Goal: Register for event/course

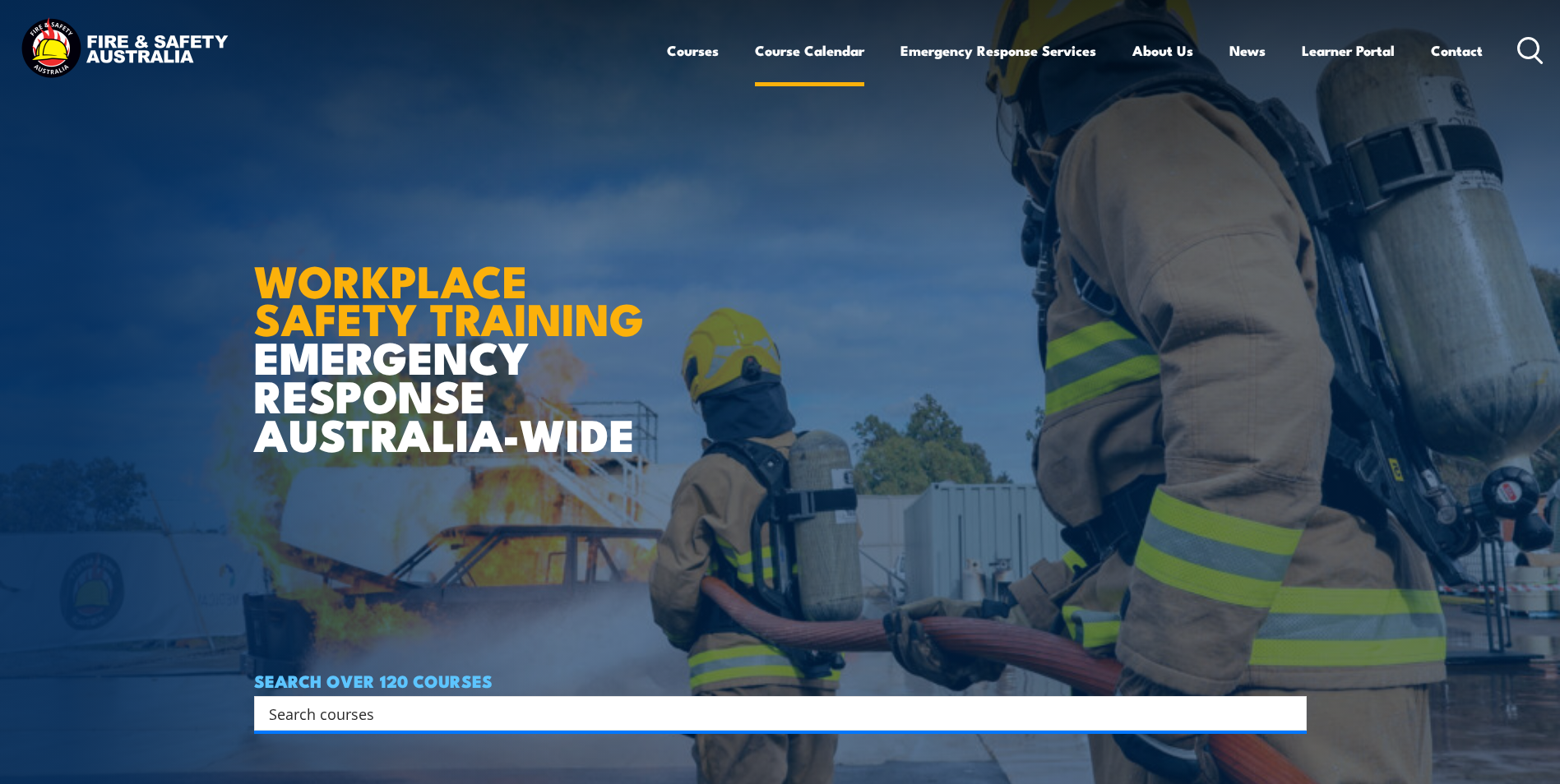
click at [813, 50] on link "Course Calendar" at bounding box center [810, 50] width 110 height 44
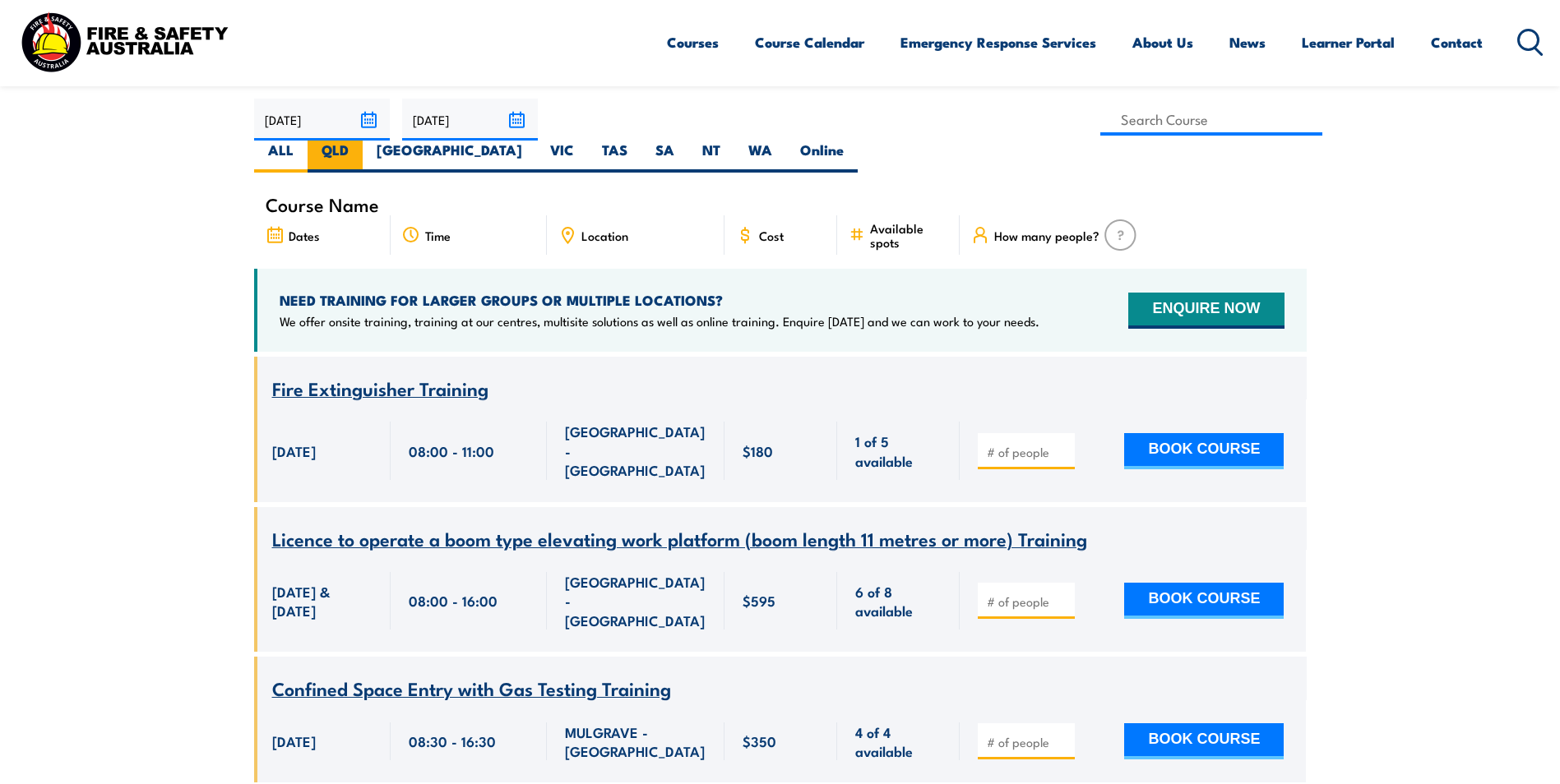
click at [363, 140] on label "QLD" at bounding box center [335, 156] width 55 height 32
click at [360, 140] on input "QLD" at bounding box center [354, 146] width 10 height 10
radio input "true"
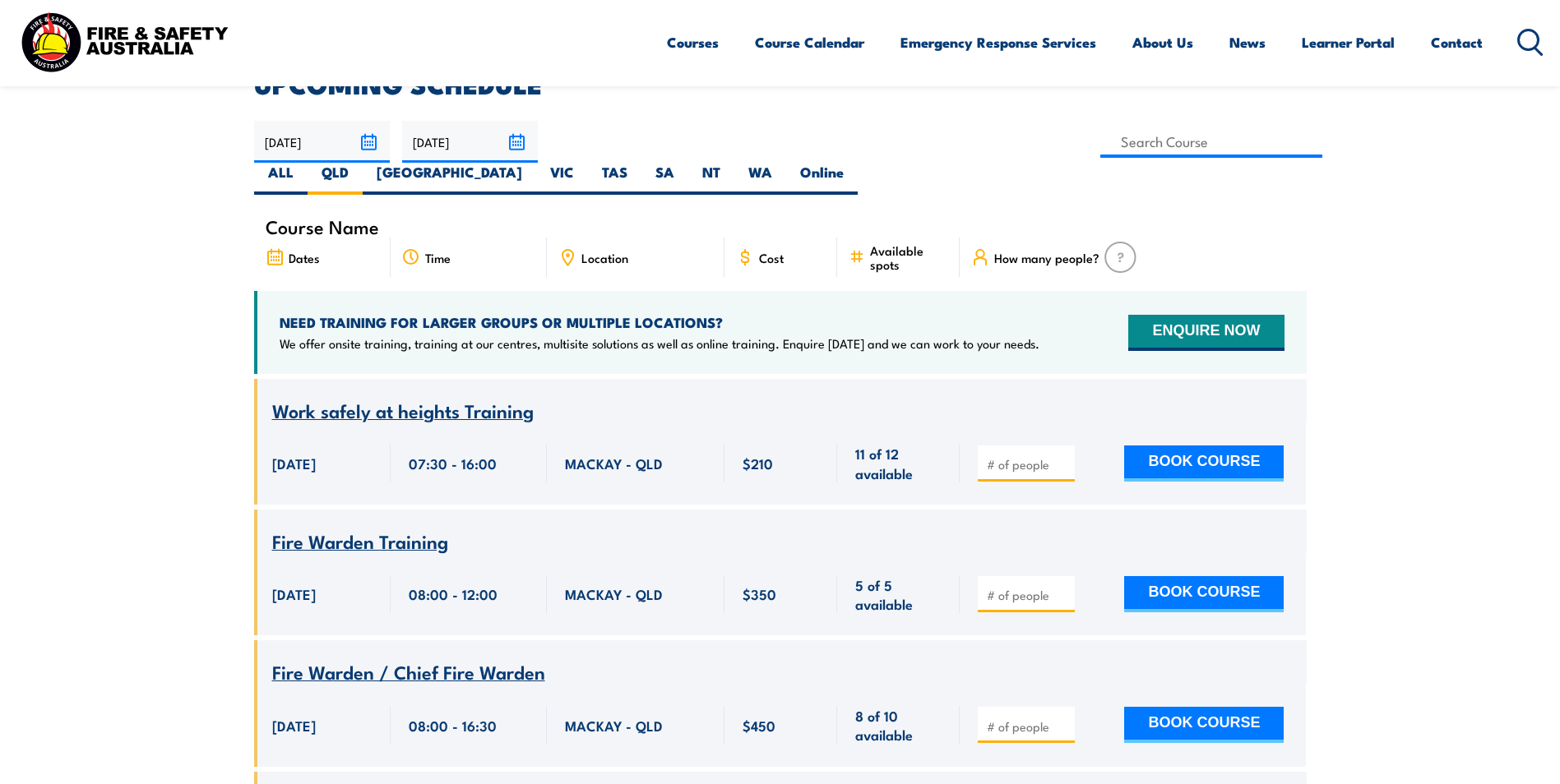
scroll to position [296, 0]
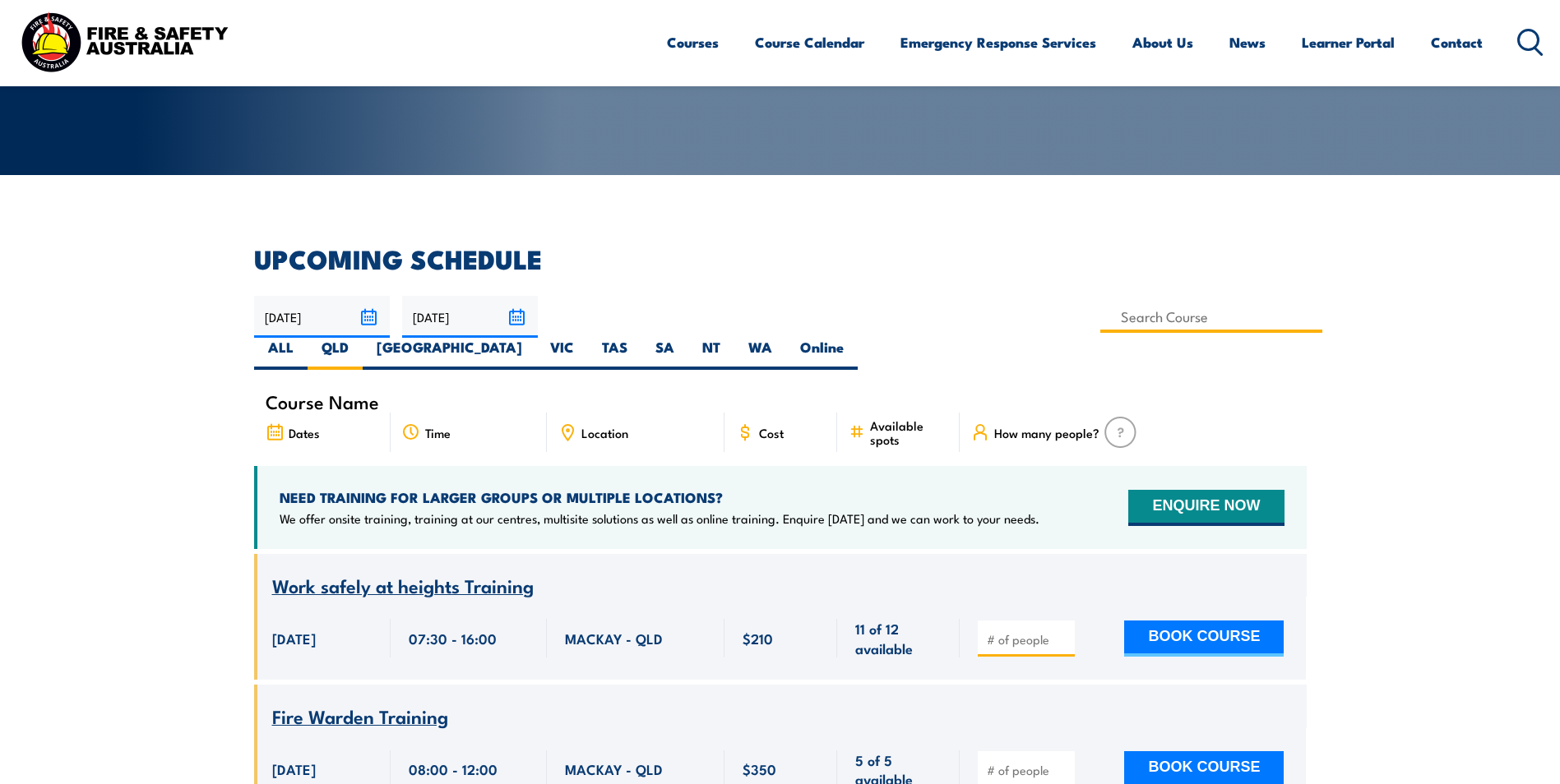
click at [1100, 321] on input at bounding box center [1212, 317] width 223 height 32
click at [1100, 323] on input at bounding box center [1212, 317] width 223 height 32
type input "Health & Safety Representatives Refresher OHS Training Course – Plant (VIC)"
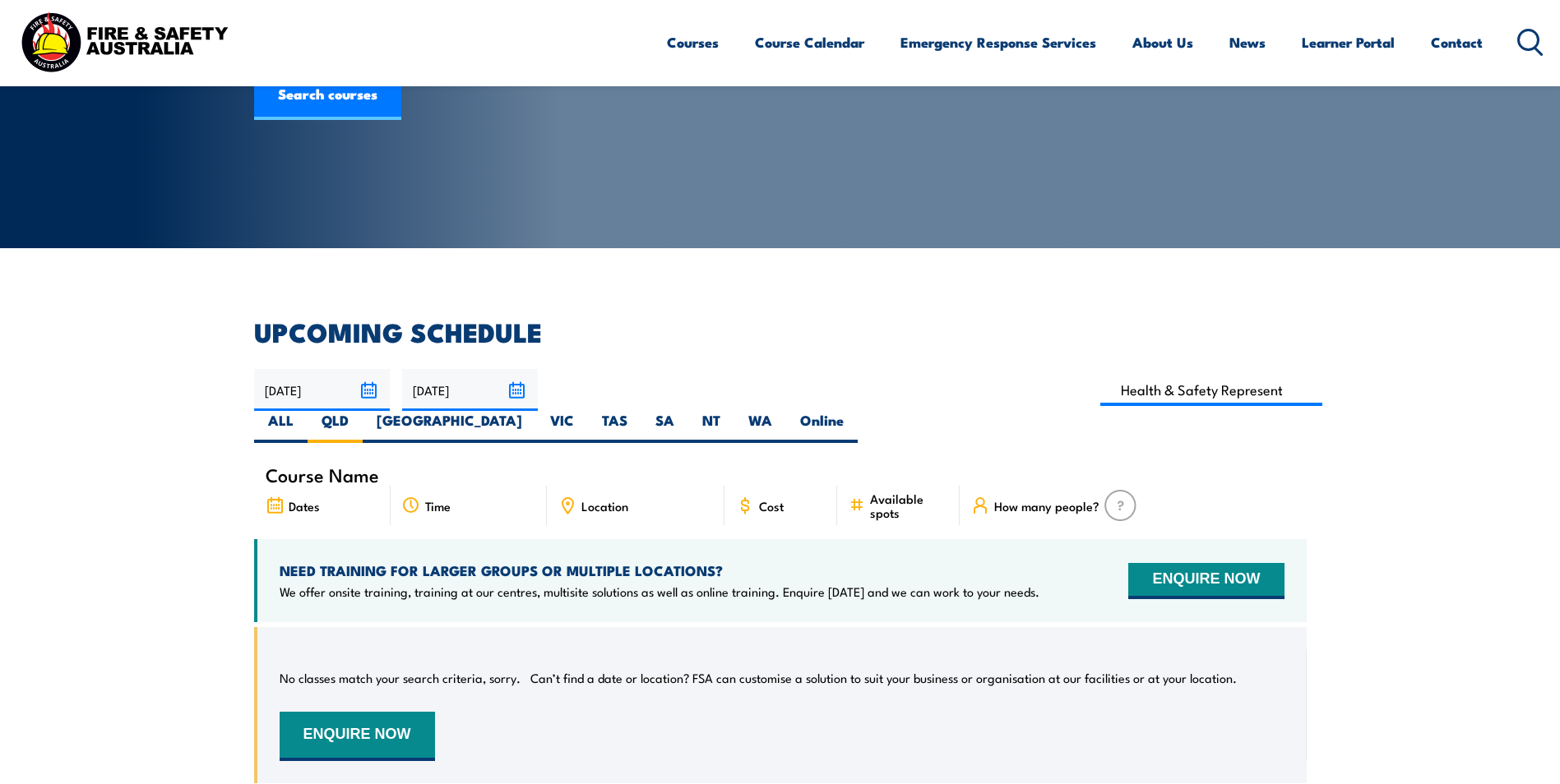
scroll to position [214, 0]
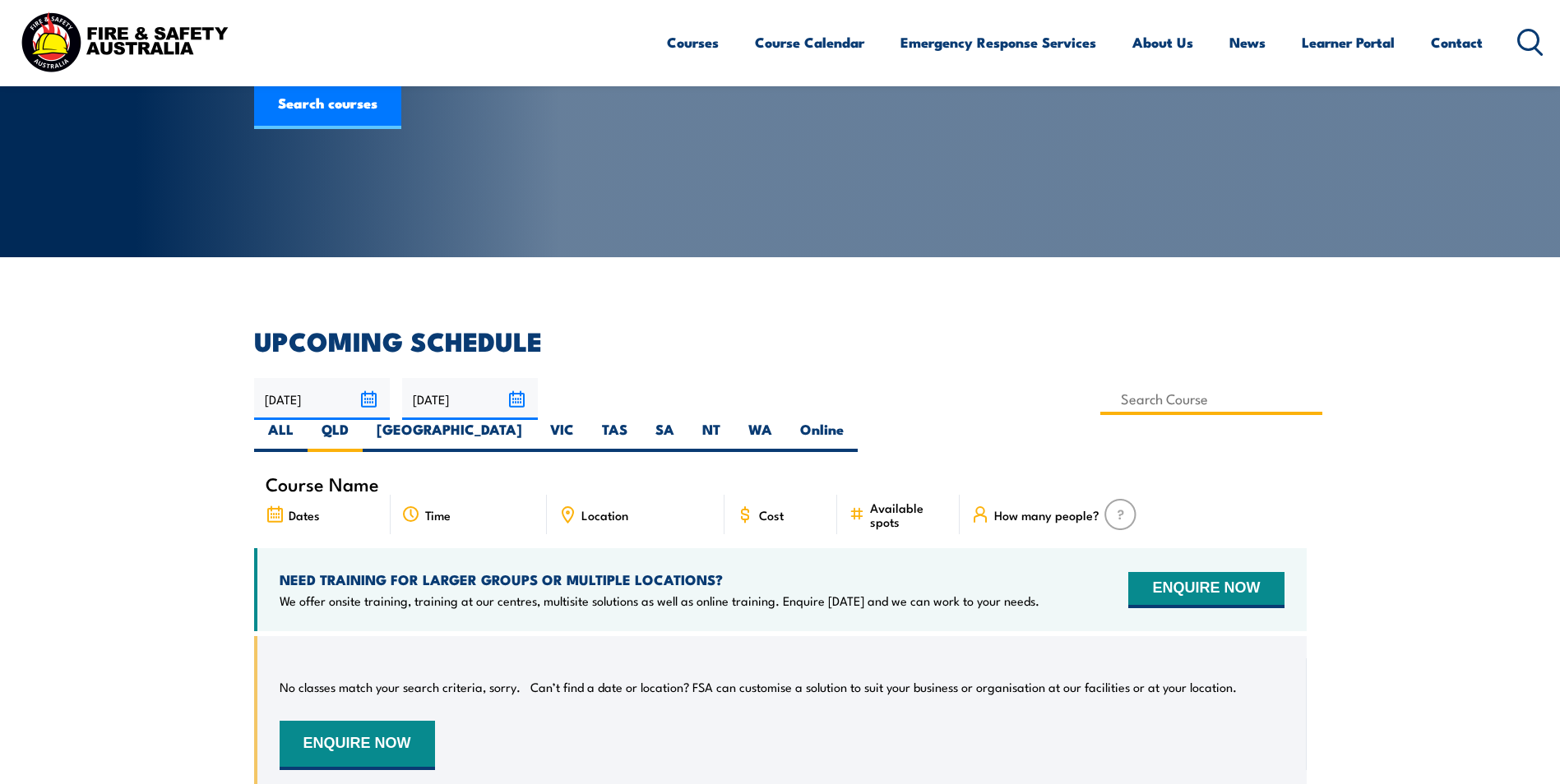
click at [1100, 394] on input at bounding box center [1212, 399] width 223 height 32
type input "Health & Safety Representatives Refresher OHS Training Course – [GEOGRAPHIC_DAT…"
click at [971, 472] on div "Course Name" at bounding box center [780, 484] width 1052 height 22
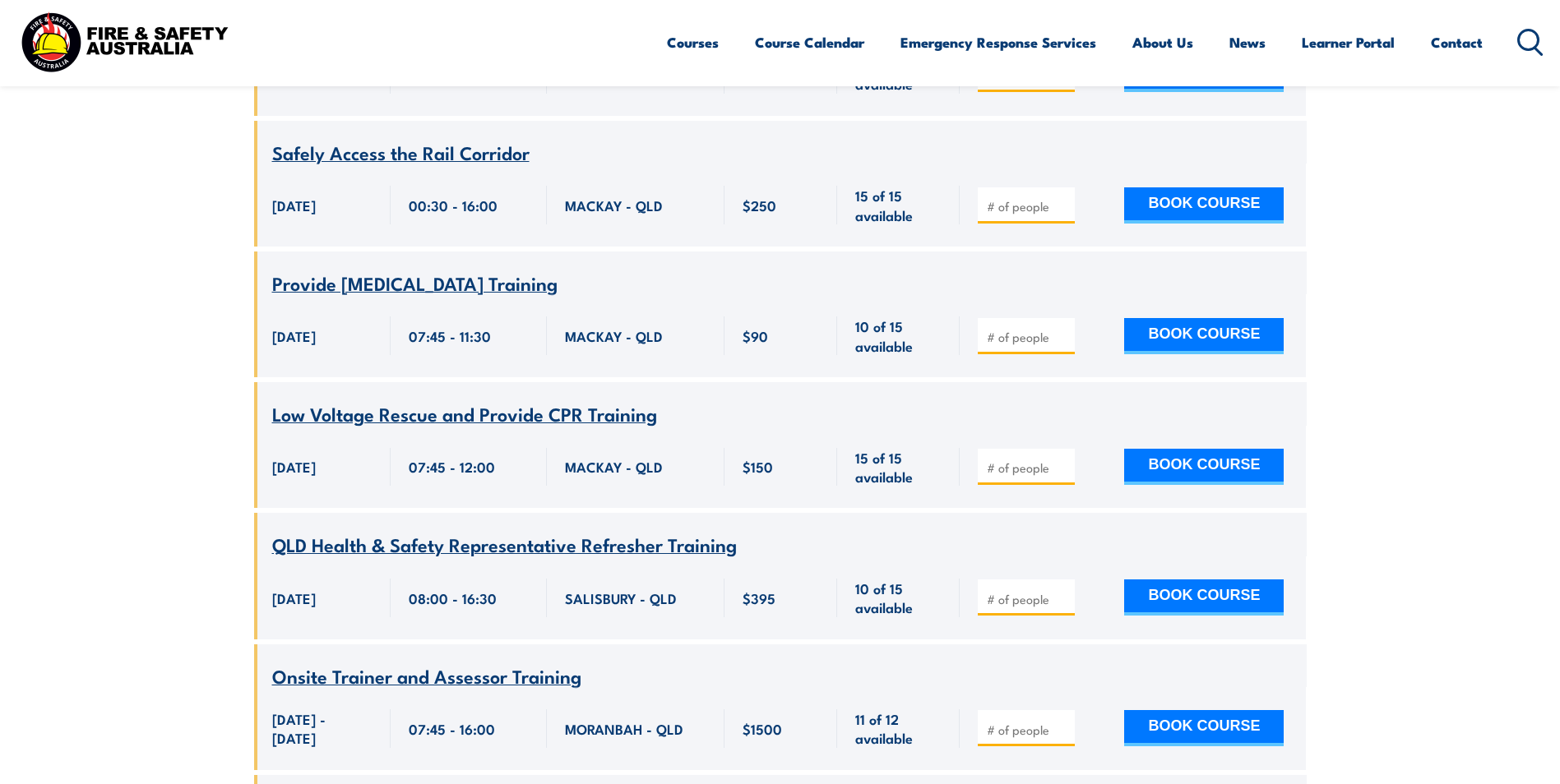
scroll to position [6215, 0]
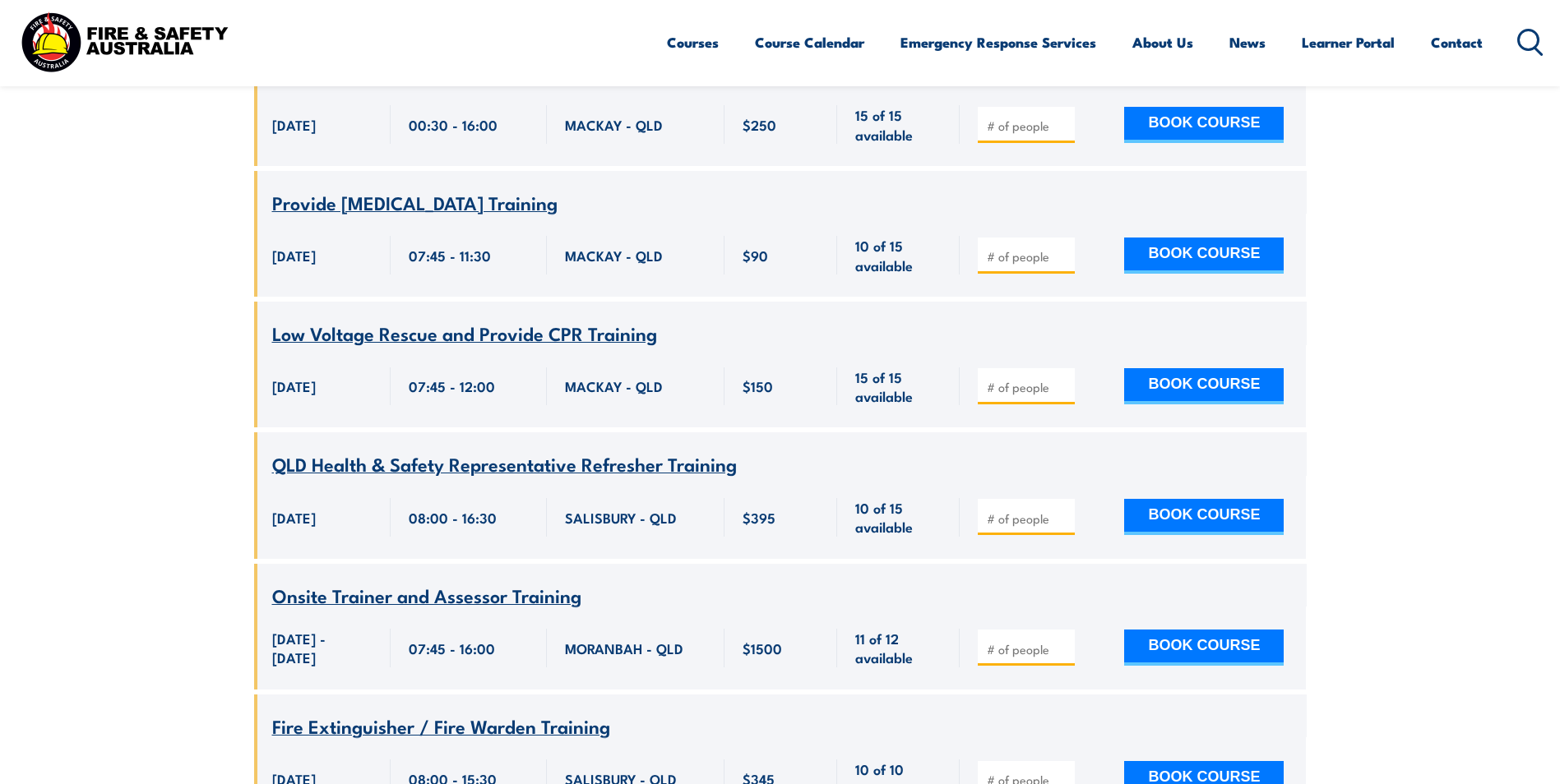
click at [633, 449] on span "QLD Health & Safety Representative Refresher Training" at bounding box center [504, 463] width 465 height 28
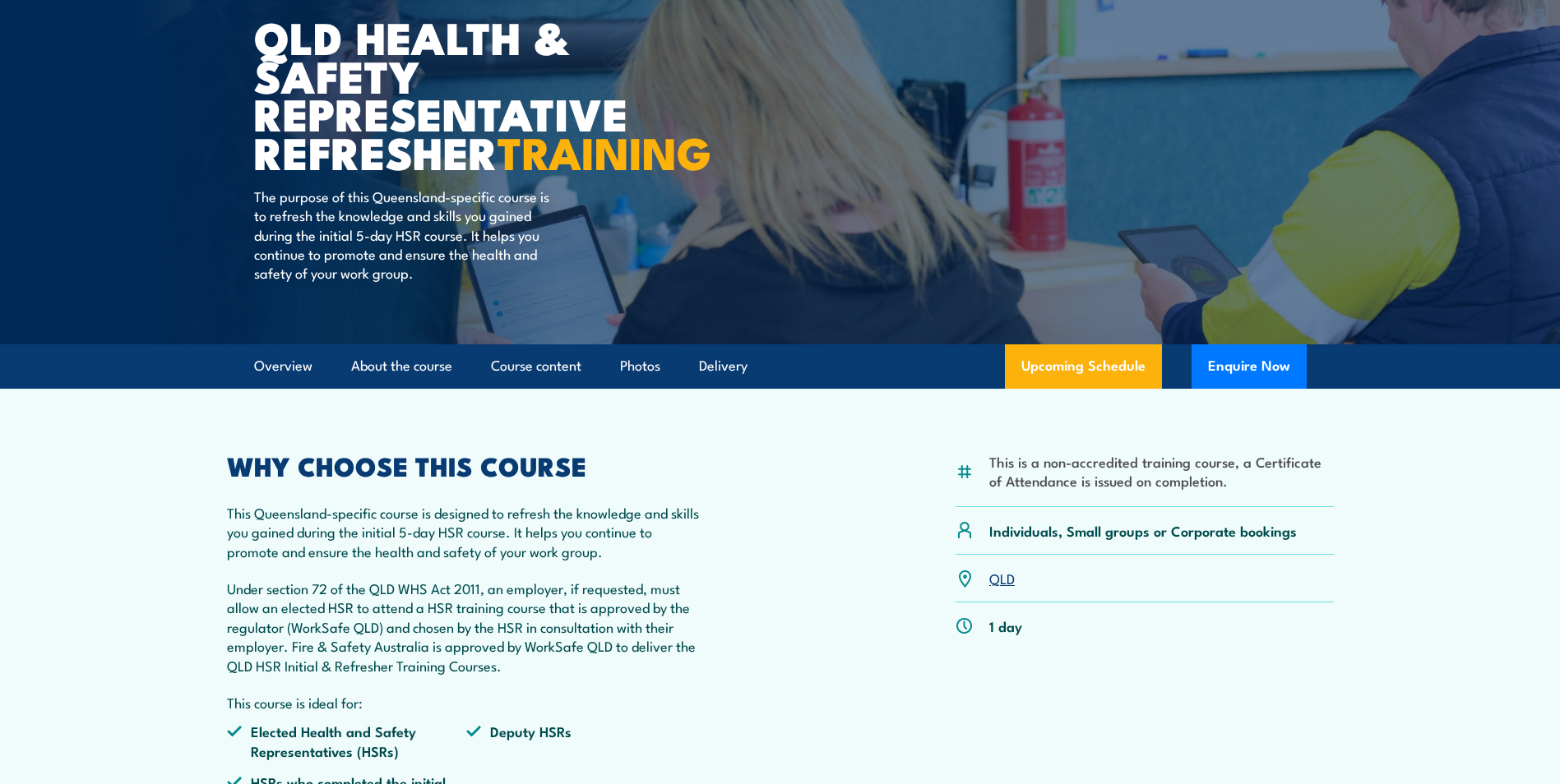
scroll to position [164, 0]
click at [1088, 388] on link "Upcoming Schedule" at bounding box center [1083, 365] width 157 height 45
